Goal: Transaction & Acquisition: Purchase product/service

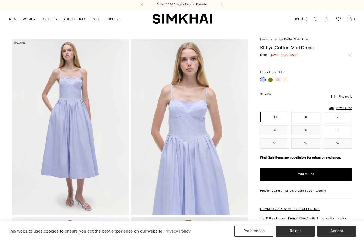
scroll to position [542, 0]
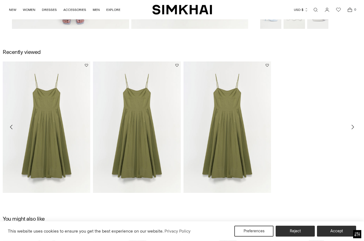
click at [352, 127] on icon "Move to next carousel slide" at bounding box center [353, 127] width 7 height 7
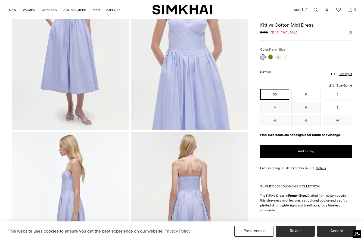
scroll to position [0, 0]
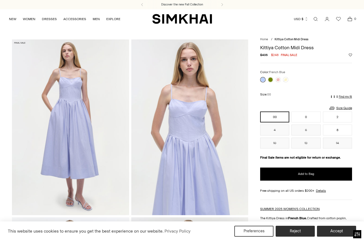
click at [319, 19] on link "Open search modal" at bounding box center [316, 19] width 11 height 11
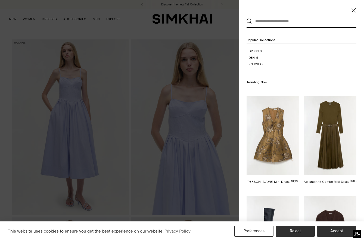
paste input "**********"
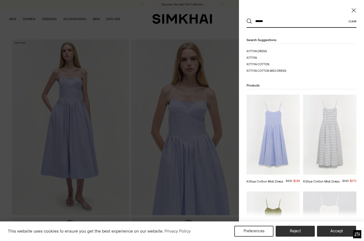
type input "******"
click at [259, 49] on div "Search suggestions kittiya dress kittiya kittiya cotton kittiya cotton midi dre…" at bounding box center [301, 163] width 125 height 271
click at [258, 50] on span "kittiya dress" at bounding box center [257, 52] width 20 height 4
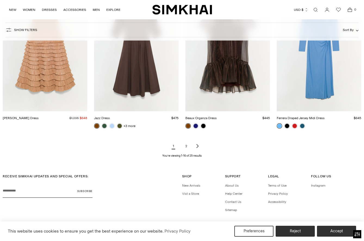
scroll to position [604, 0]
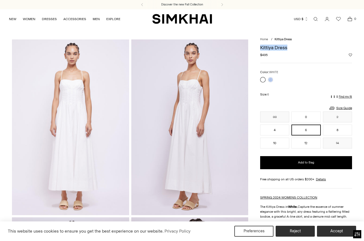
drag, startPoint x: 291, startPoint y: 47, endPoint x: 264, endPoint y: 46, distance: 27.0
click at [262, 48] on h1 "Kittiya Dress" at bounding box center [306, 47] width 92 height 5
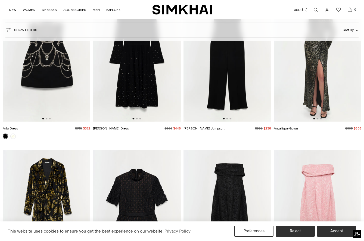
scroll to position [3304, 0]
